Goal: Task Accomplishment & Management: Manage account settings

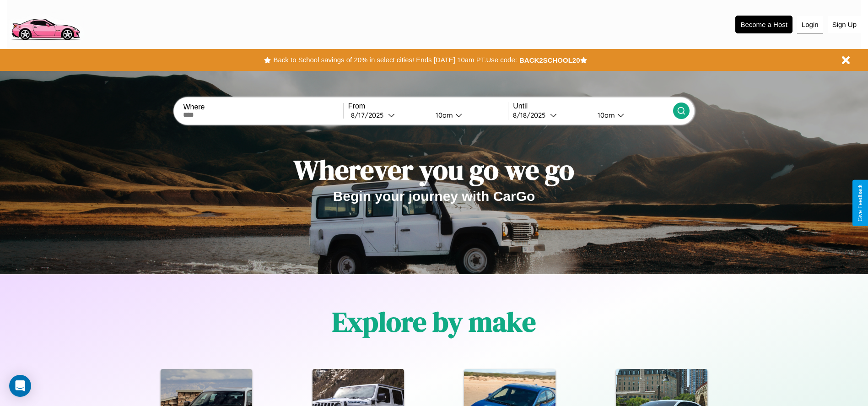
click at [810, 24] on button "Login" at bounding box center [810, 24] width 26 height 17
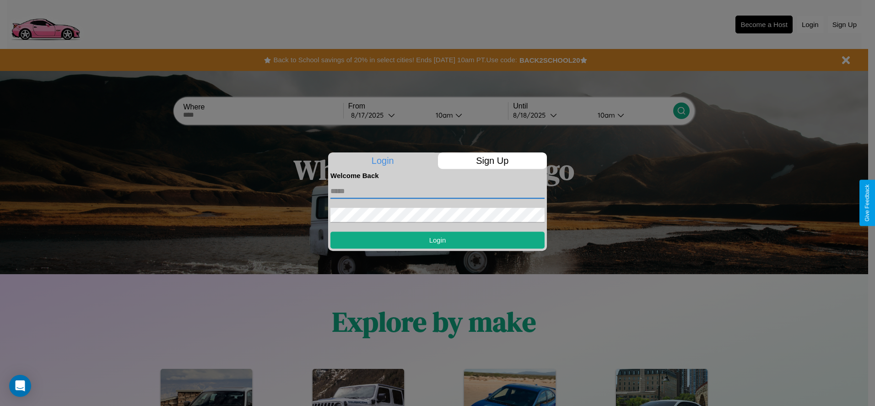
click at [437, 191] on input "text" at bounding box center [437, 191] width 214 height 15
type input "**********"
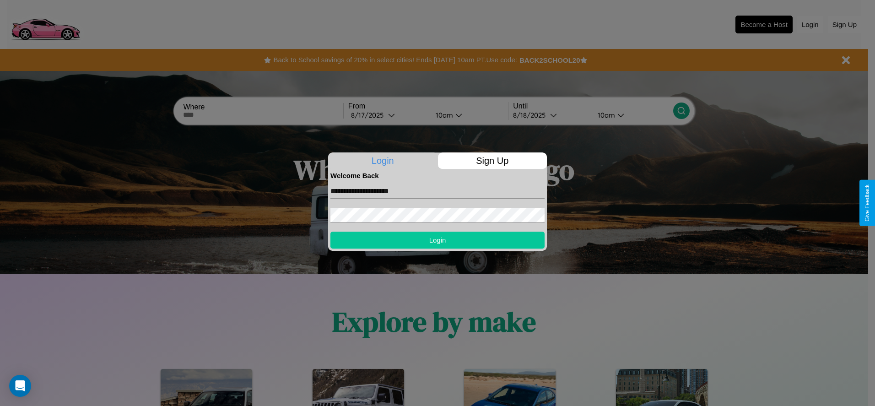
click at [437, 240] on button "Login" at bounding box center [437, 240] width 214 height 17
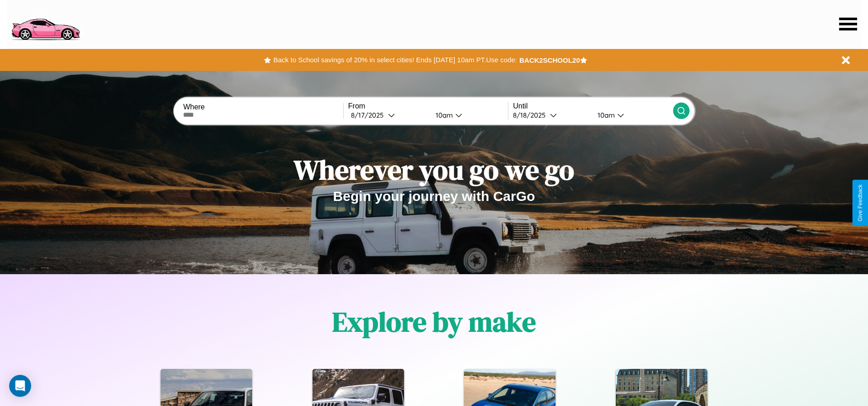
click at [848, 24] on icon at bounding box center [848, 23] width 18 height 13
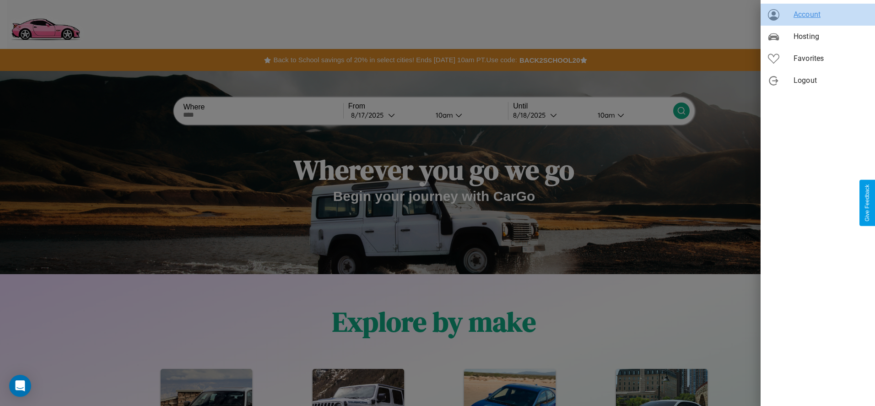
click at [818, 15] on span "Account" at bounding box center [830, 14] width 74 height 11
